Goal: Answer question/provide support: Share knowledge or assist other users

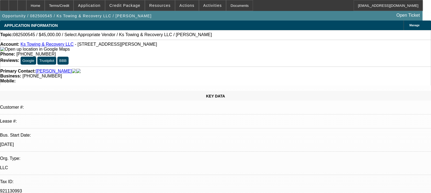
select select "0"
select select "2"
select select "0.1"
select select "4"
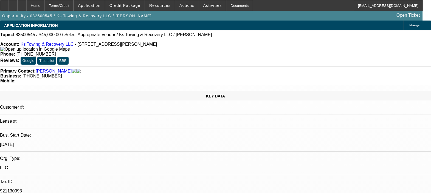
radio input "true"
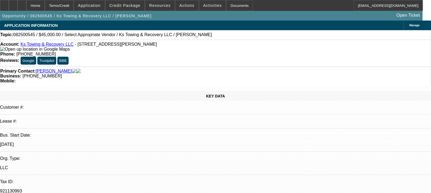
drag, startPoint x: 391, startPoint y: 95, endPoint x: 393, endPoint y: 99, distance: 4.9
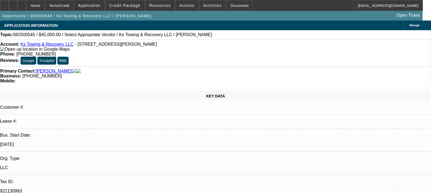
type textarea "CUSTOMER IS MAKING REGULAR PAYMENTS SINCE [DATE], NO ISSUES SINCE THEN. HOWEVER…"
radio input "true"
select select "0"
select select "2"
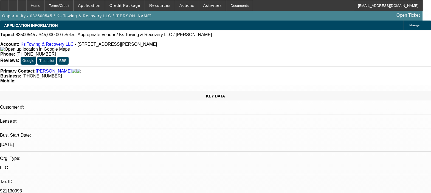
select select "0.1"
select select "1"
select select "2"
select select "4"
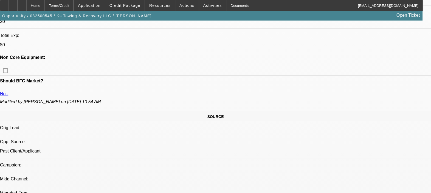
scroll to position [293, 0]
